Goal: Task Accomplishment & Management: Manage account settings

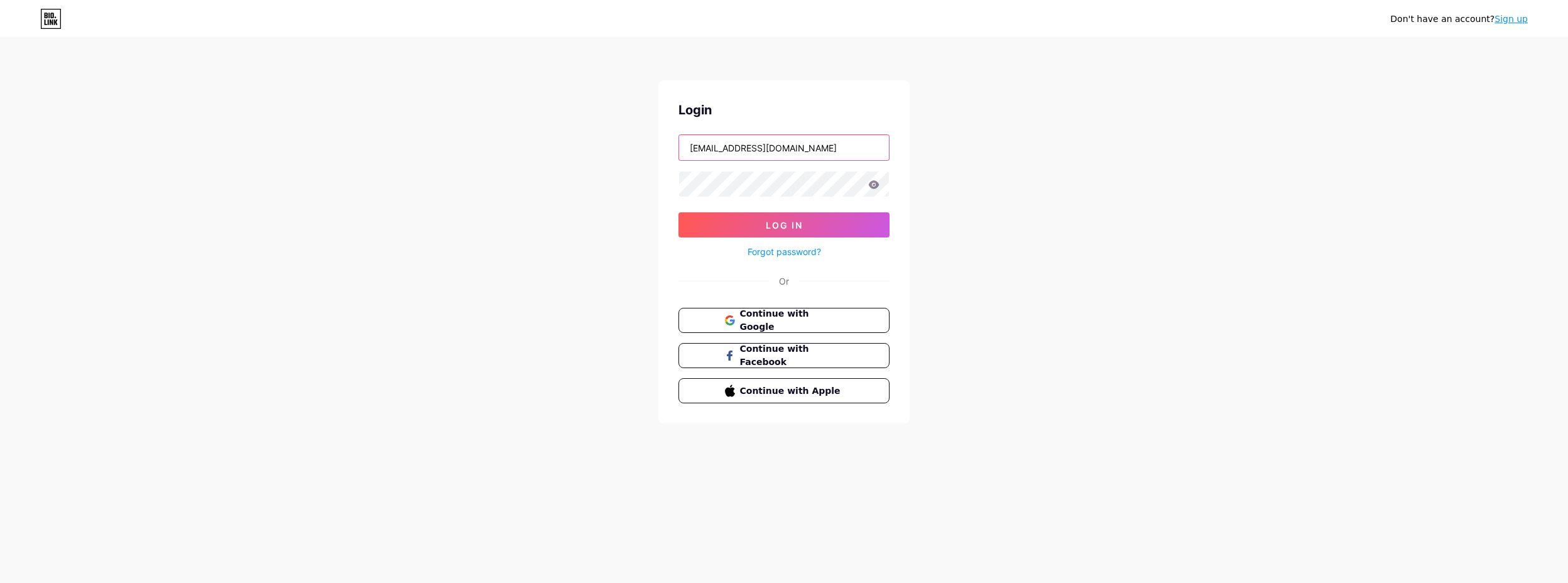
click at [728, 150] on input "[EMAIL_ADDRESS][DOMAIN_NAME]" at bounding box center [784, 148] width 210 height 26
type input "[EMAIL_ADDRESS][DOMAIN_NAME]"
click at [679, 212] on button "Log In" at bounding box center [784, 224] width 211 height 26
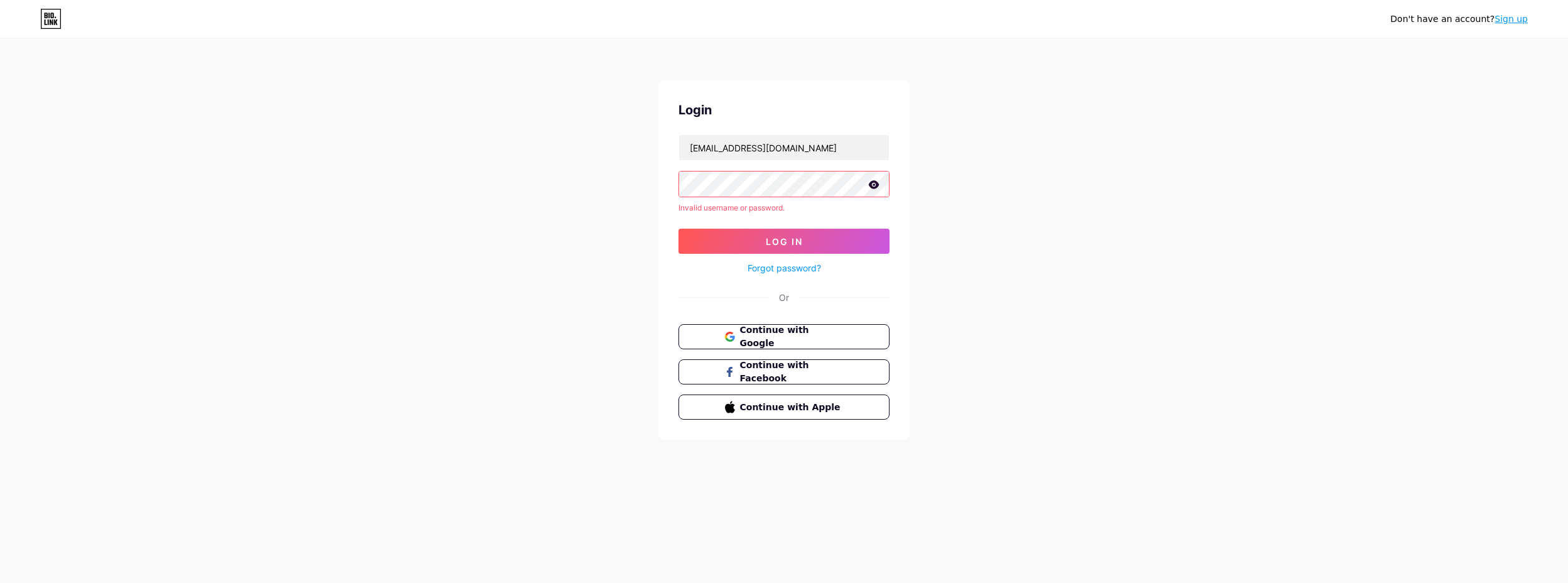
click at [879, 185] on icon at bounding box center [874, 184] width 10 height 9
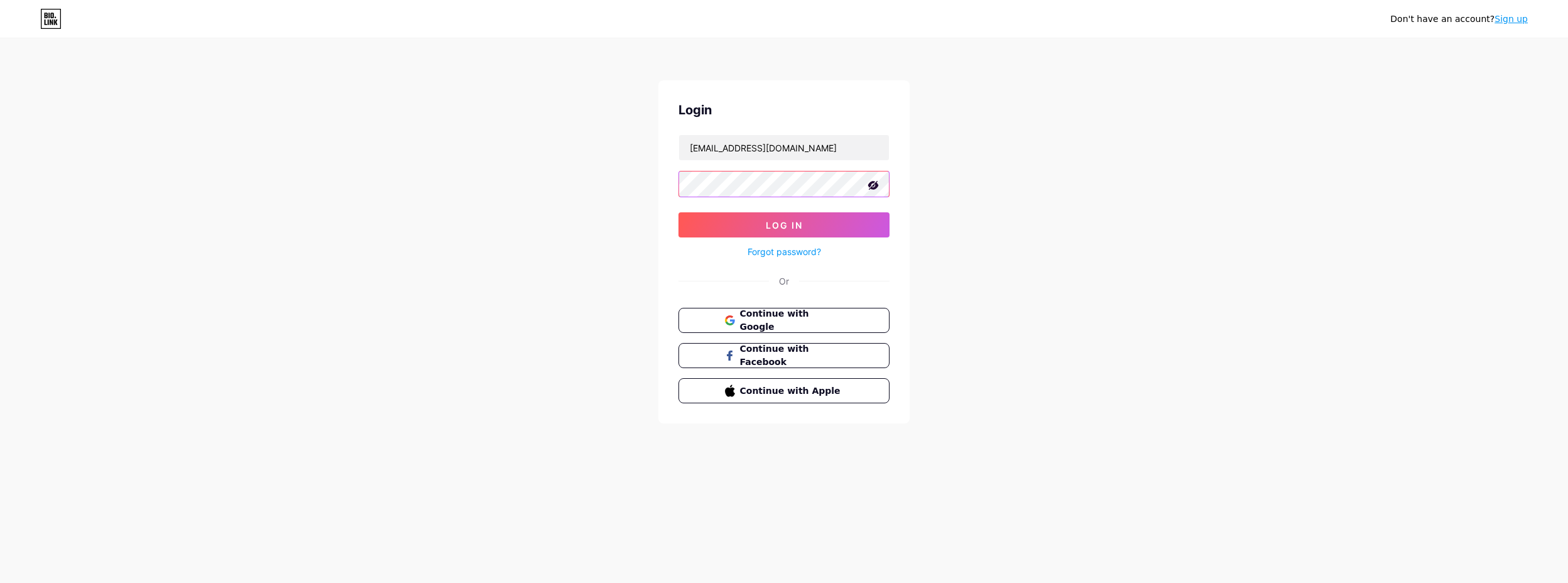
click at [679, 212] on button "Log In" at bounding box center [784, 224] width 211 height 26
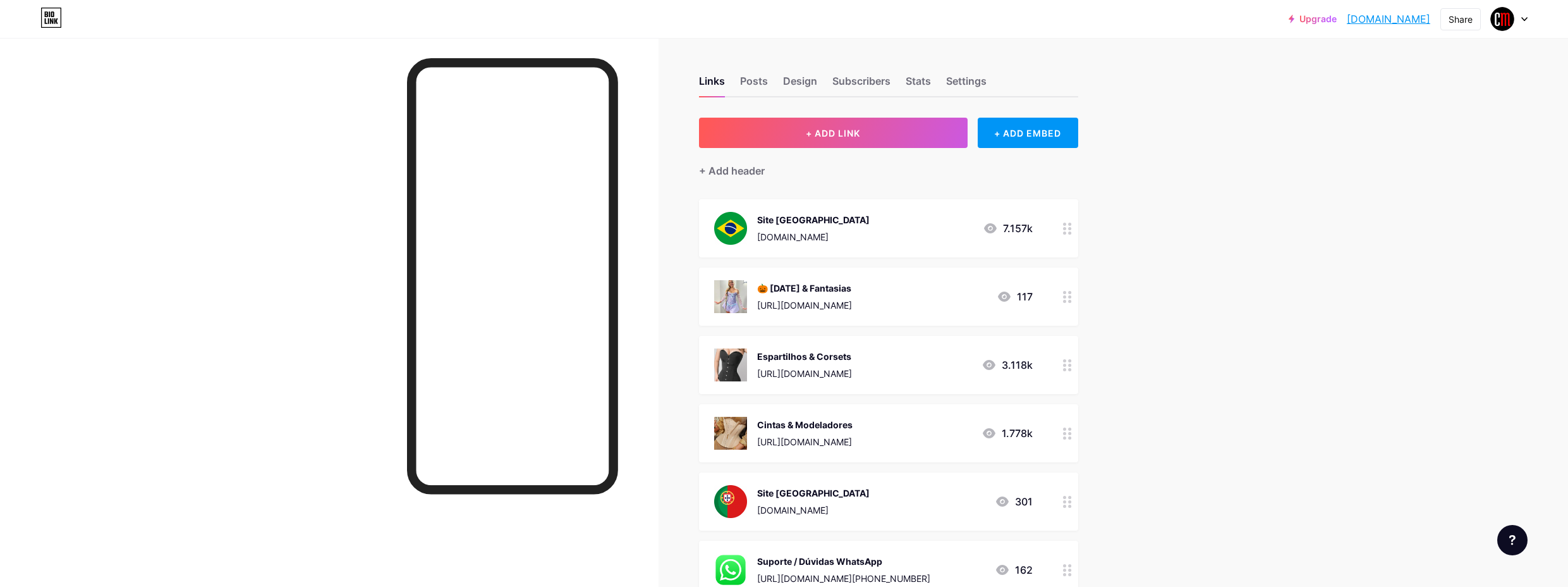
drag, startPoint x: 872, startPoint y: 173, endPoint x: 864, endPoint y: 176, distance: 8.5
click at [869, 174] on div "+ Add header" at bounding box center [889, 163] width 379 height 31
click at [762, 72] on div "Links Posts Design Subscribers Stats Settings" at bounding box center [889, 75] width 379 height 44
click at [763, 76] on div "Posts" at bounding box center [754, 85] width 28 height 23
click at [784, 82] on div "Links Posts Design Subscribers Stats Settings" at bounding box center [889, 75] width 379 height 44
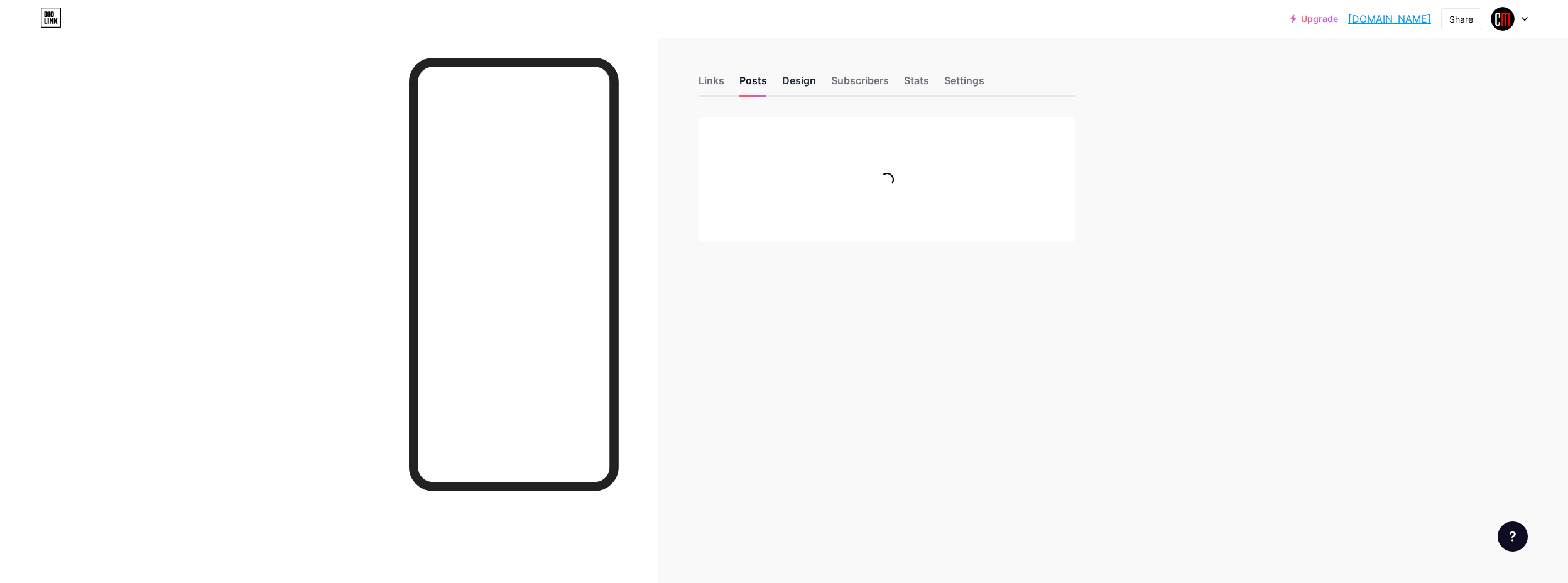
click at [783, 82] on div "Design" at bounding box center [799, 84] width 34 height 23
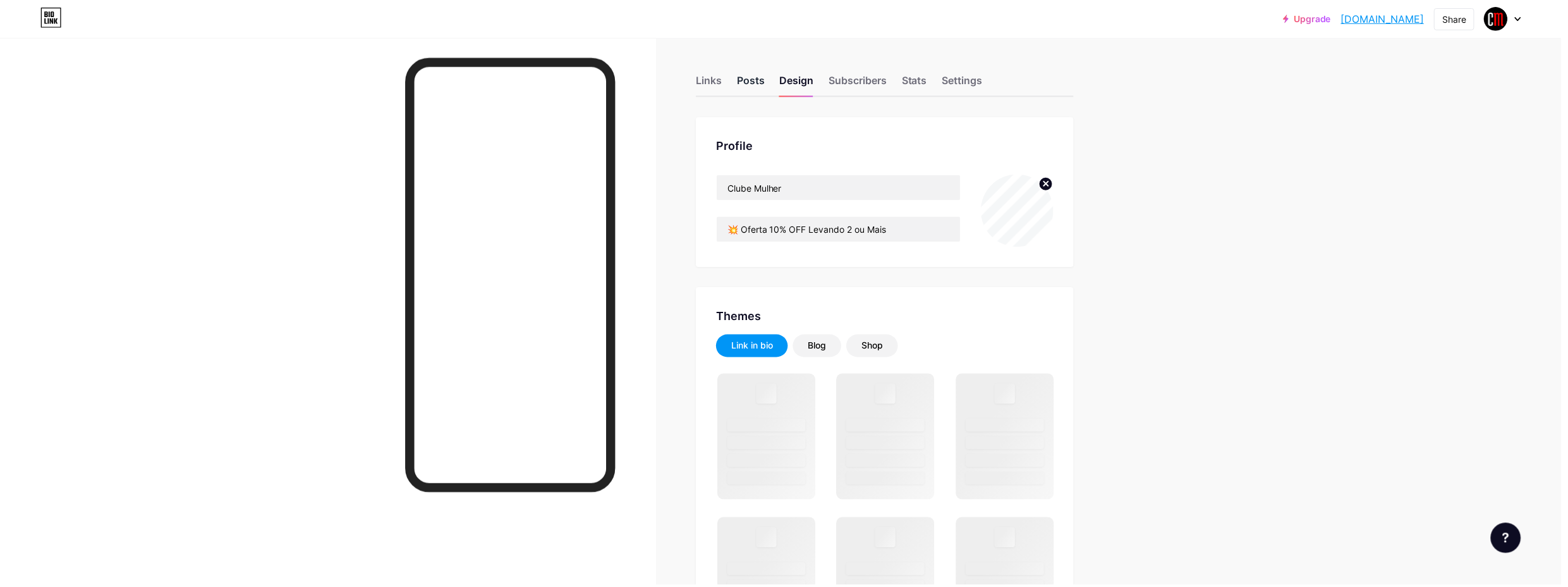
click at [768, 79] on div "Posts" at bounding box center [754, 85] width 28 height 23
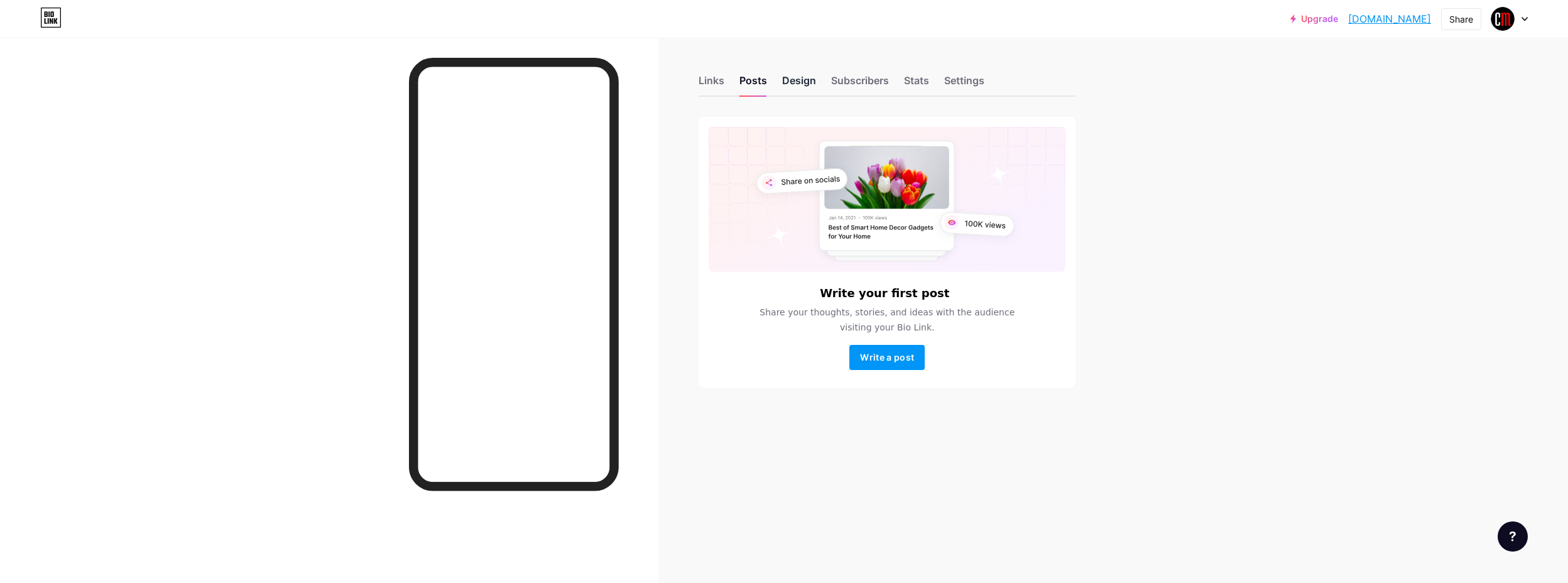
click at [793, 80] on div "Design" at bounding box center [799, 84] width 34 height 23
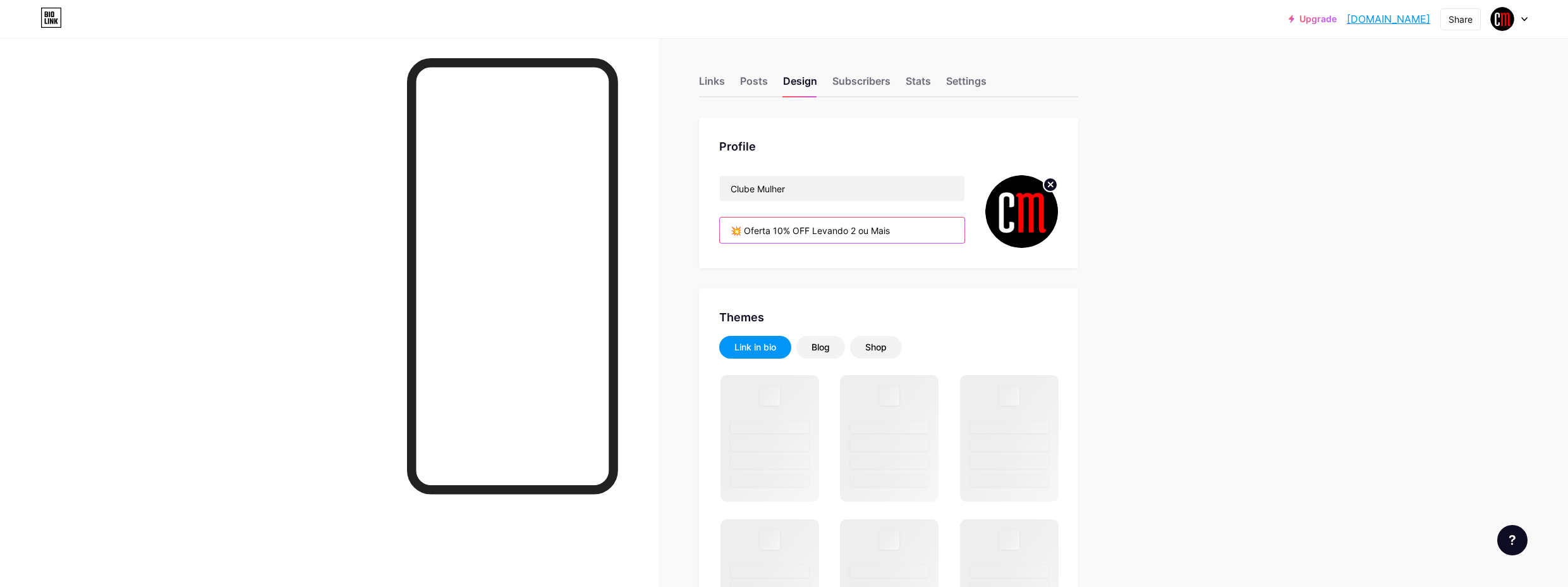
click at [885, 236] on input "💥 Oferta 10% OFF Levando 2 ou Mais" at bounding box center [842, 230] width 245 height 26
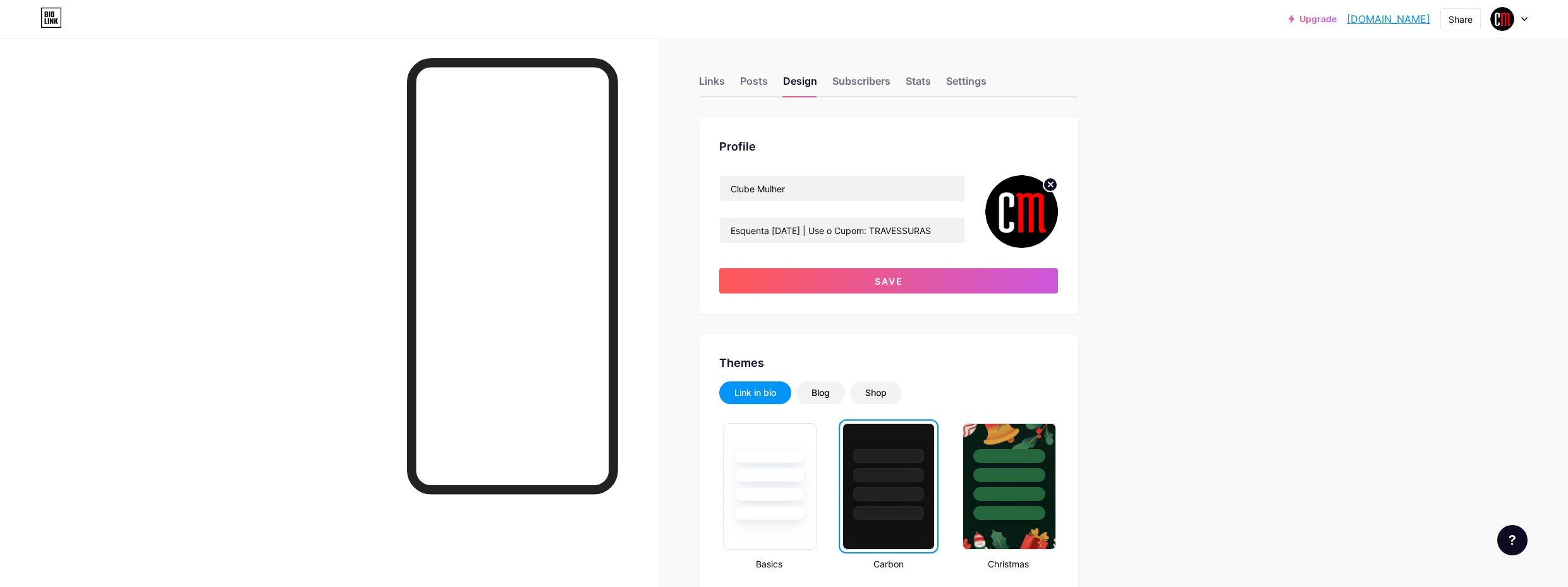
drag, startPoint x: 825, startPoint y: 231, endPoint x: 1175, endPoint y: 230, distance: 350.0
paste input "🎃"
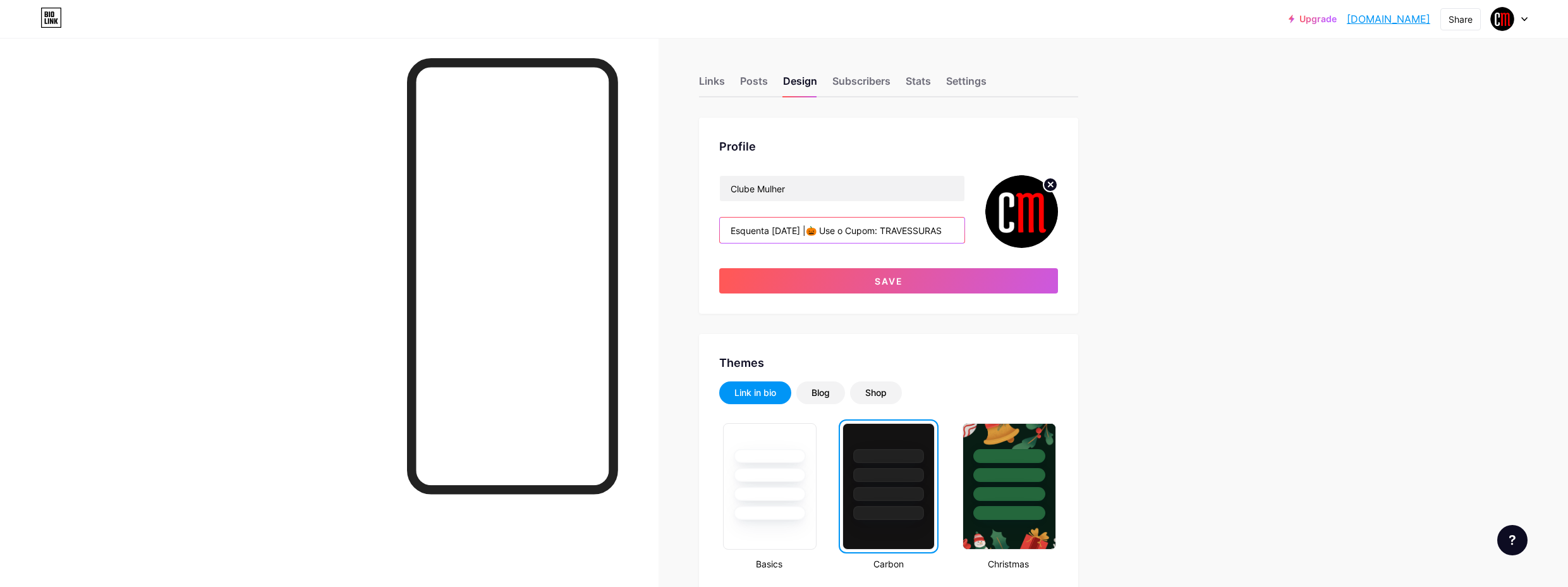
click at [826, 233] on input "Esquenta [DATE] |🎃 Use o Cupom: TRAVESSURAS" at bounding box center [842, 230] width 245 height 26
type input "Esquenta [DATE] 🎃 Use o Cupom: TRAVESSURAS"
click at [865, 284] on button "Save" at bounding box center [889, 280] width 339 height 26
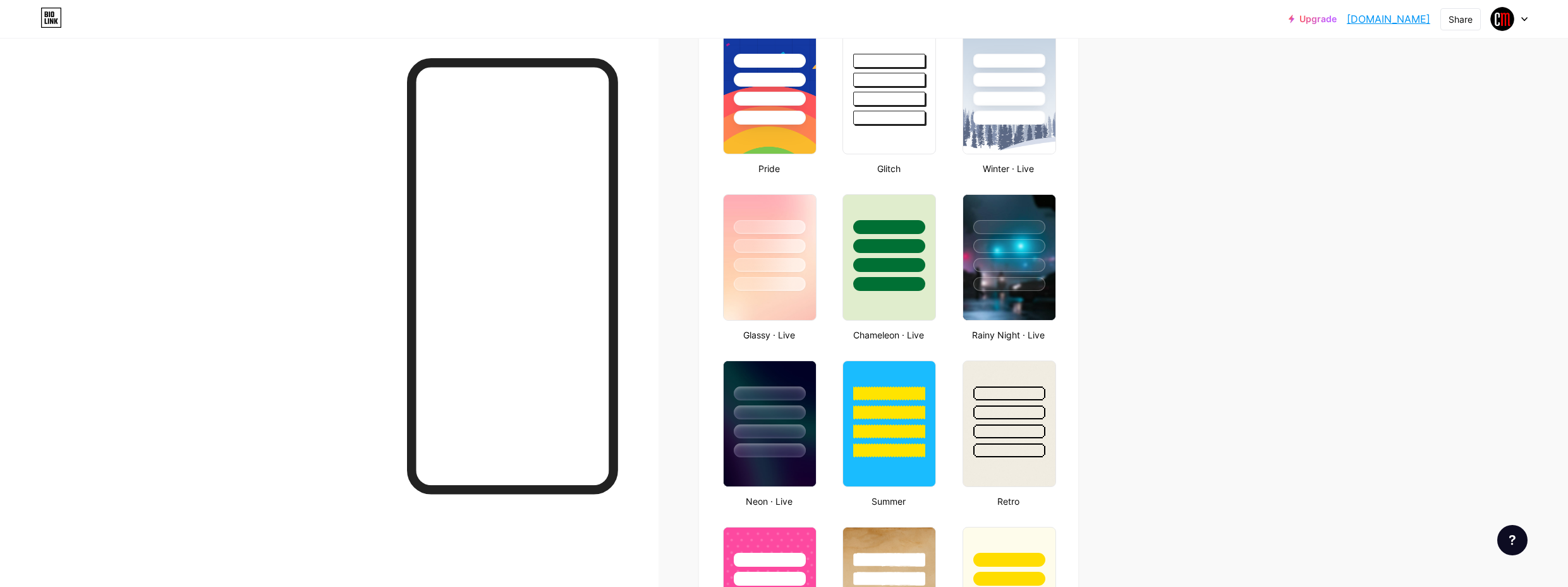
scroll to position [506, 0]
